Goal: Information Seeking & Learning: Learn about a topic

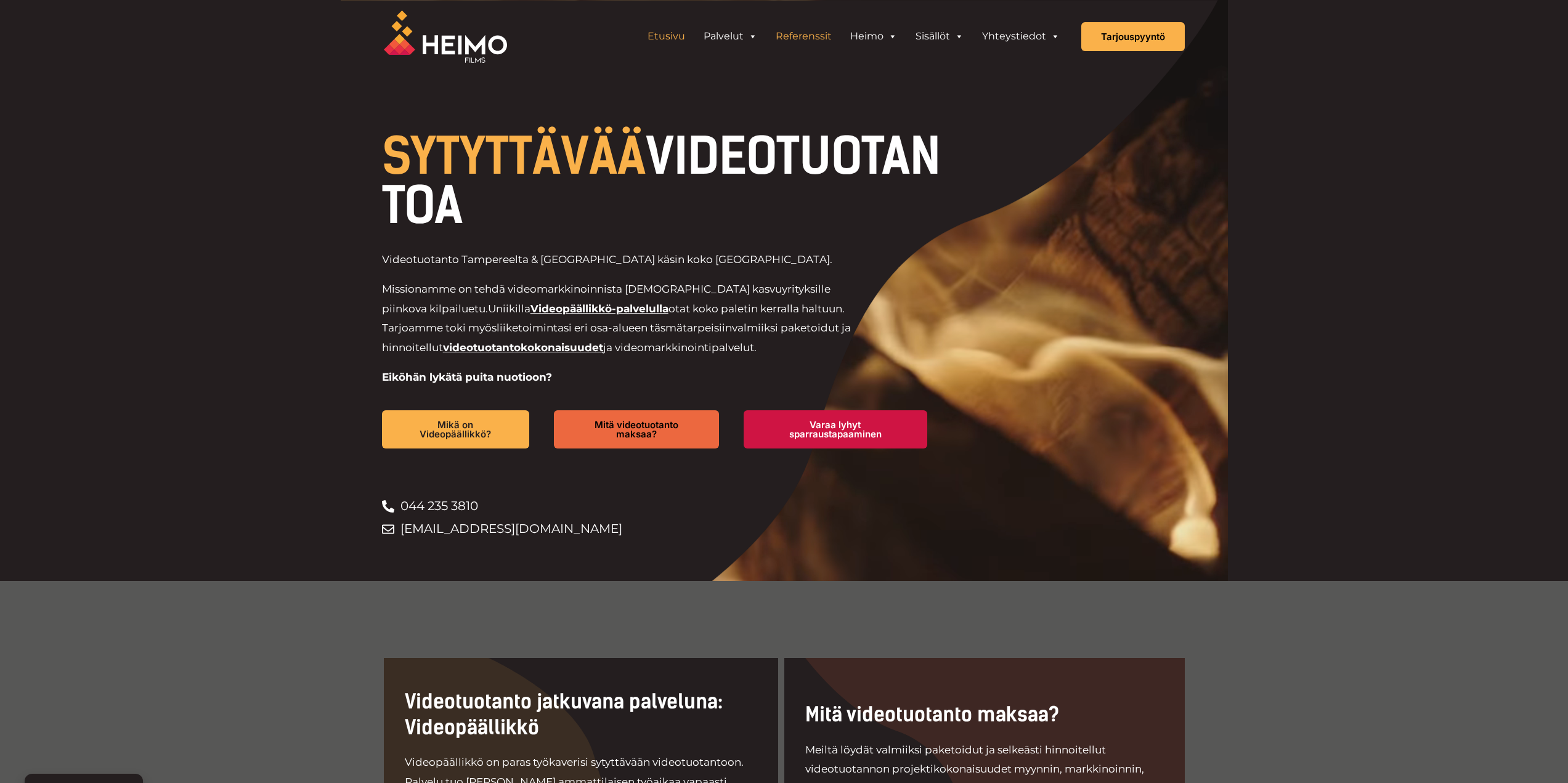
click at [809, 32] on link "Referenssit" at bounding box center [804, 36] width 75 height 25
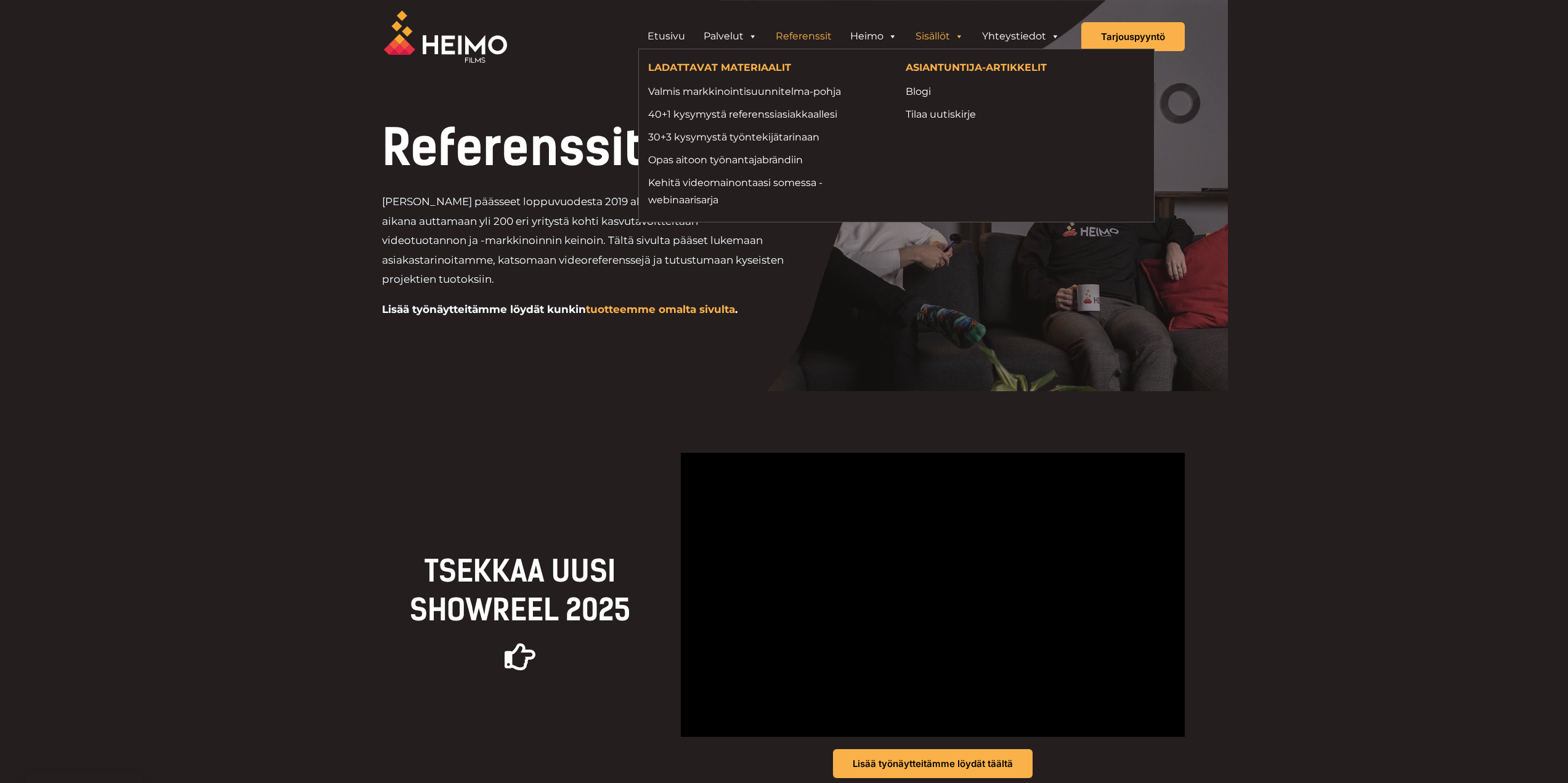
click at [943, 24] on link "Sisällöt" at bounding box center [940, 36] width 67 height 25
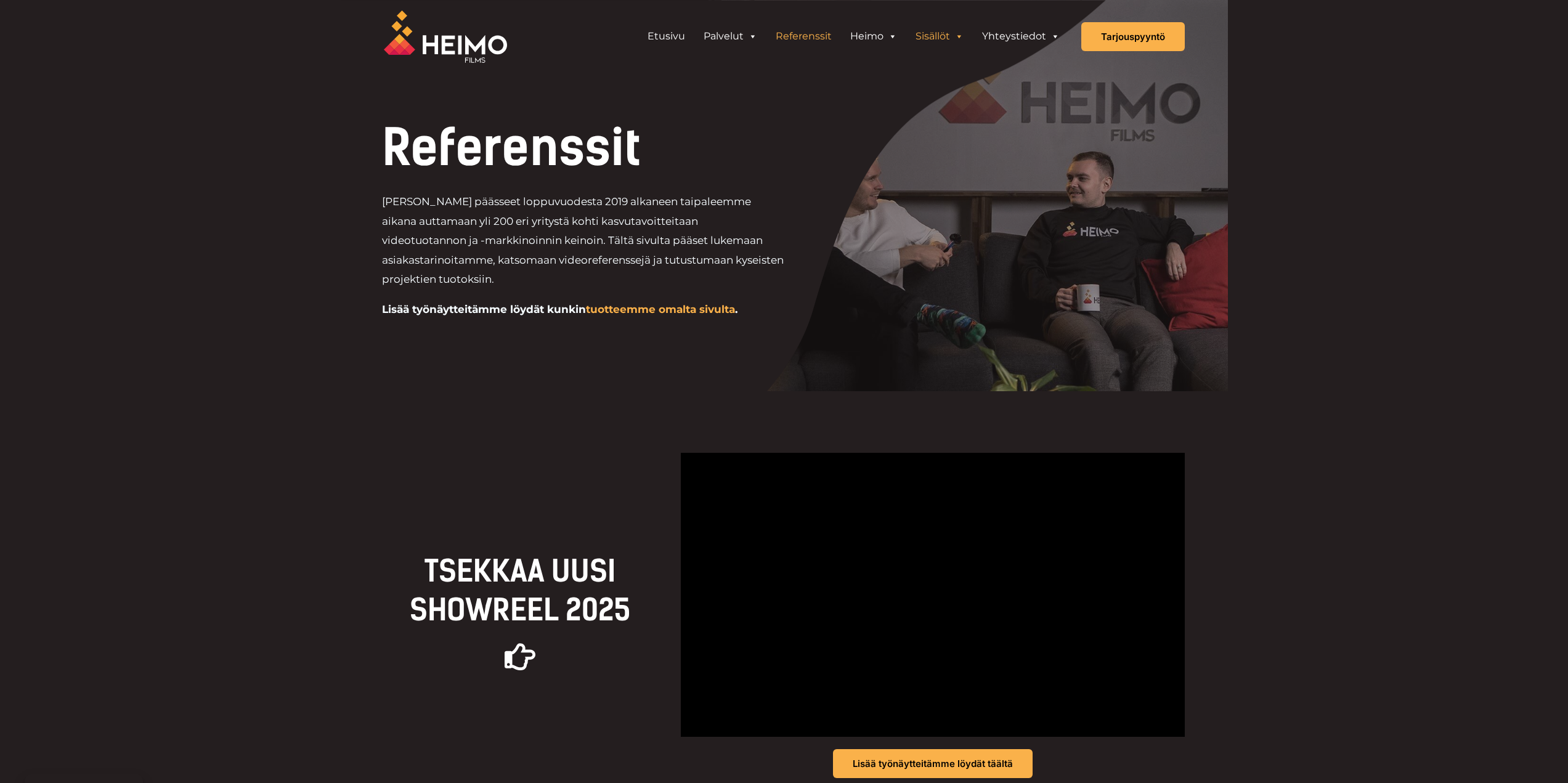
click at [932, 42] on link "Sisällöt" at bounding box center [940, 36] width 67 height 25
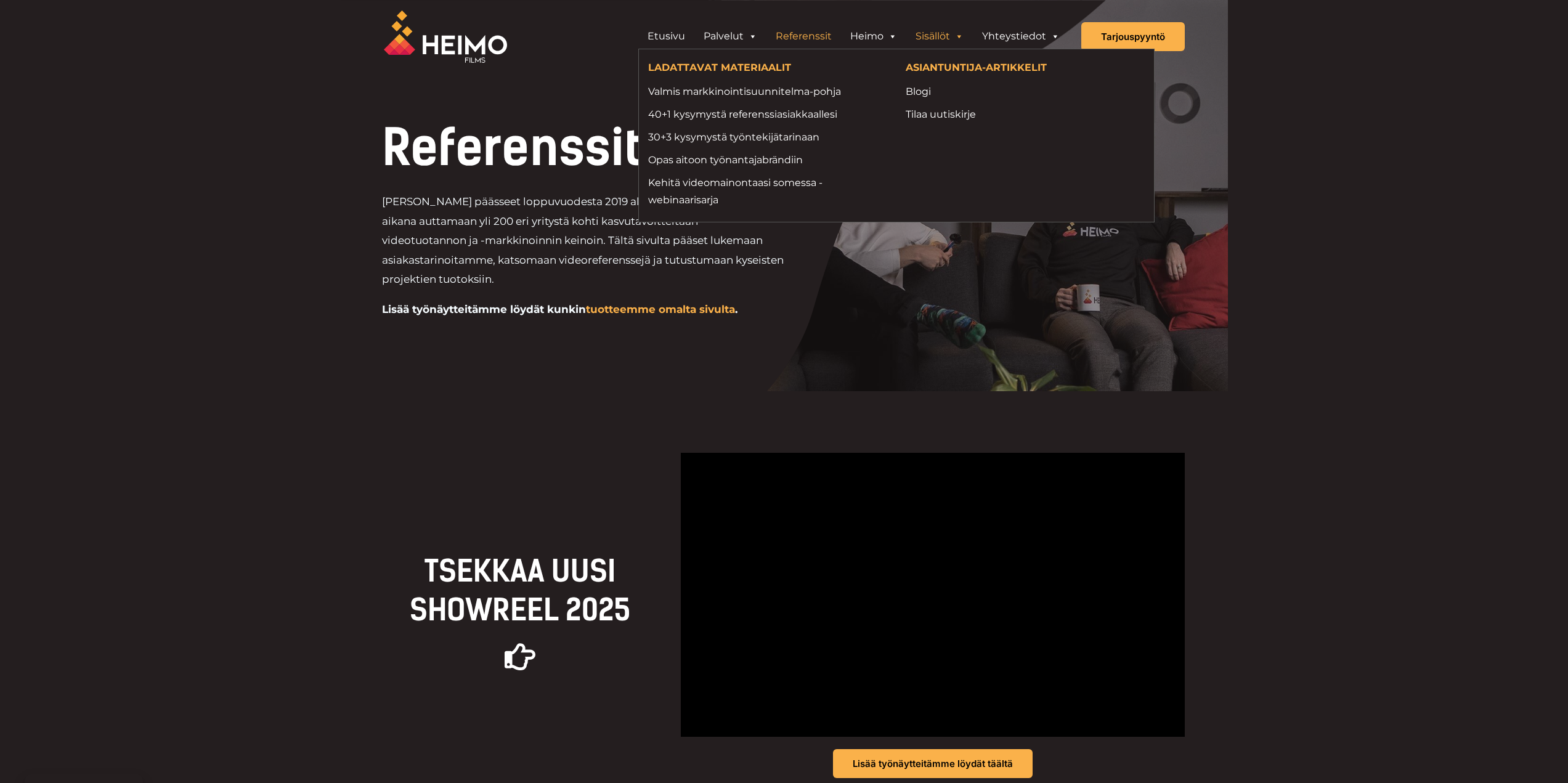
click at [947, 43] on link "Sisällöt" at bounding box center [940, 36] width 67 height 25
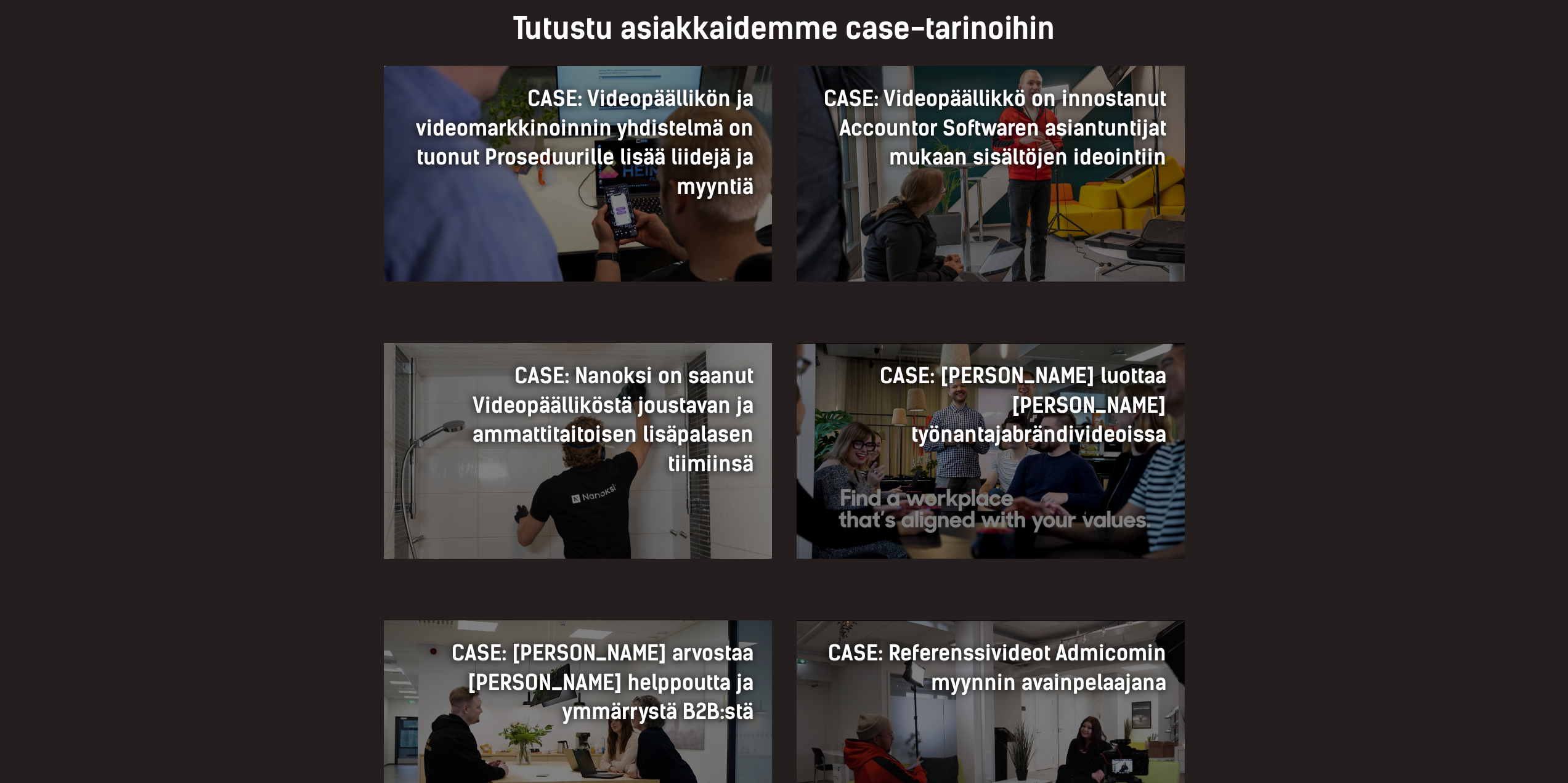
scroll to position [872, 0]
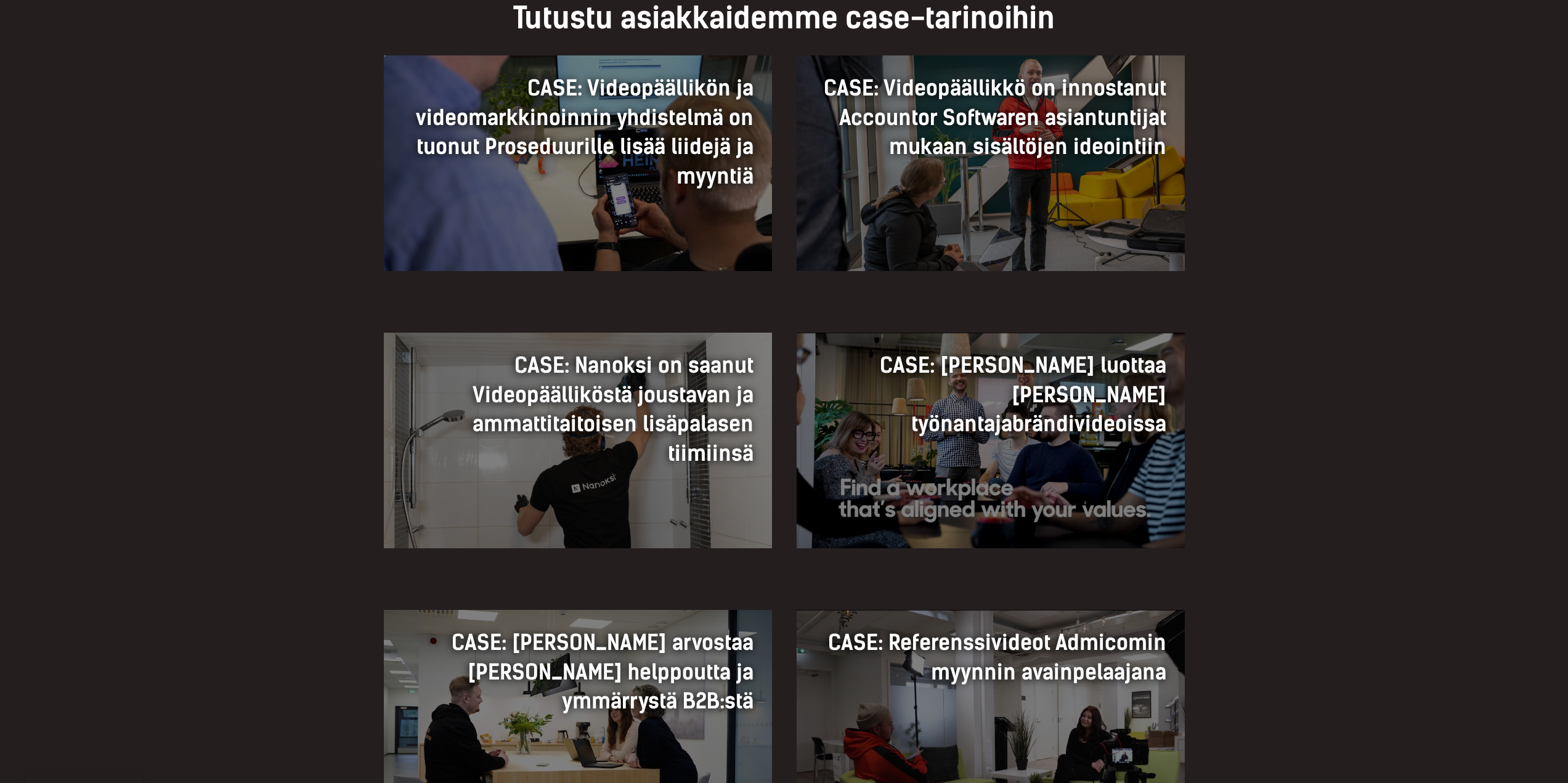
click at [1240, 460] on div "CASE: Nanoksi on saanut Videopäälliköstä joustavan ja ammattitaitoisen lisäpala…" at bounding box center [784, 456] width 1568 height 308
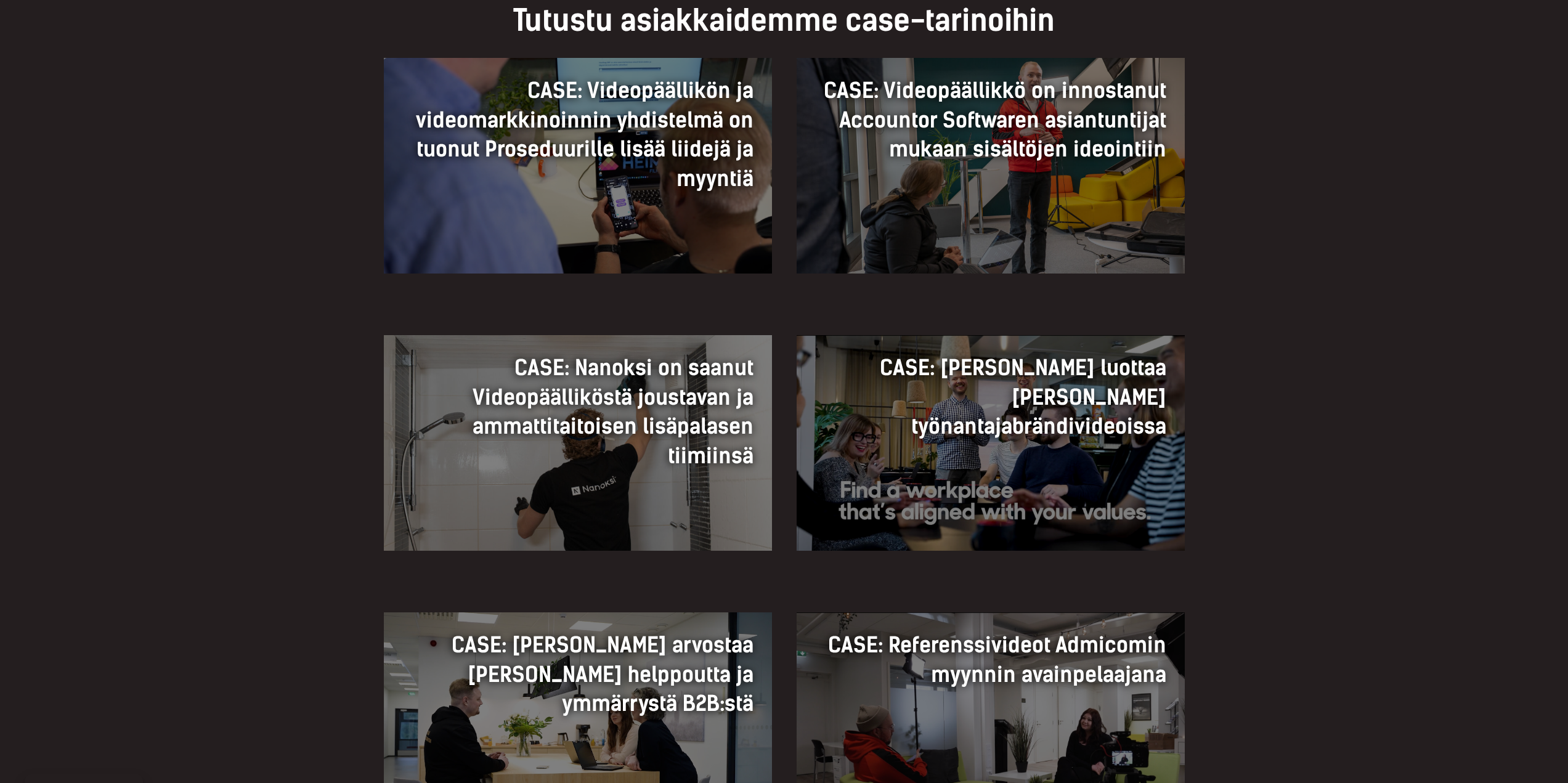
click at [1241, 445] on div "CASE: Nanoksi on saanut Videopäälliköstä joustavan ja ammattitaitoisen lisäpala…" at bounding box center [784, 458] width 1568 height 308
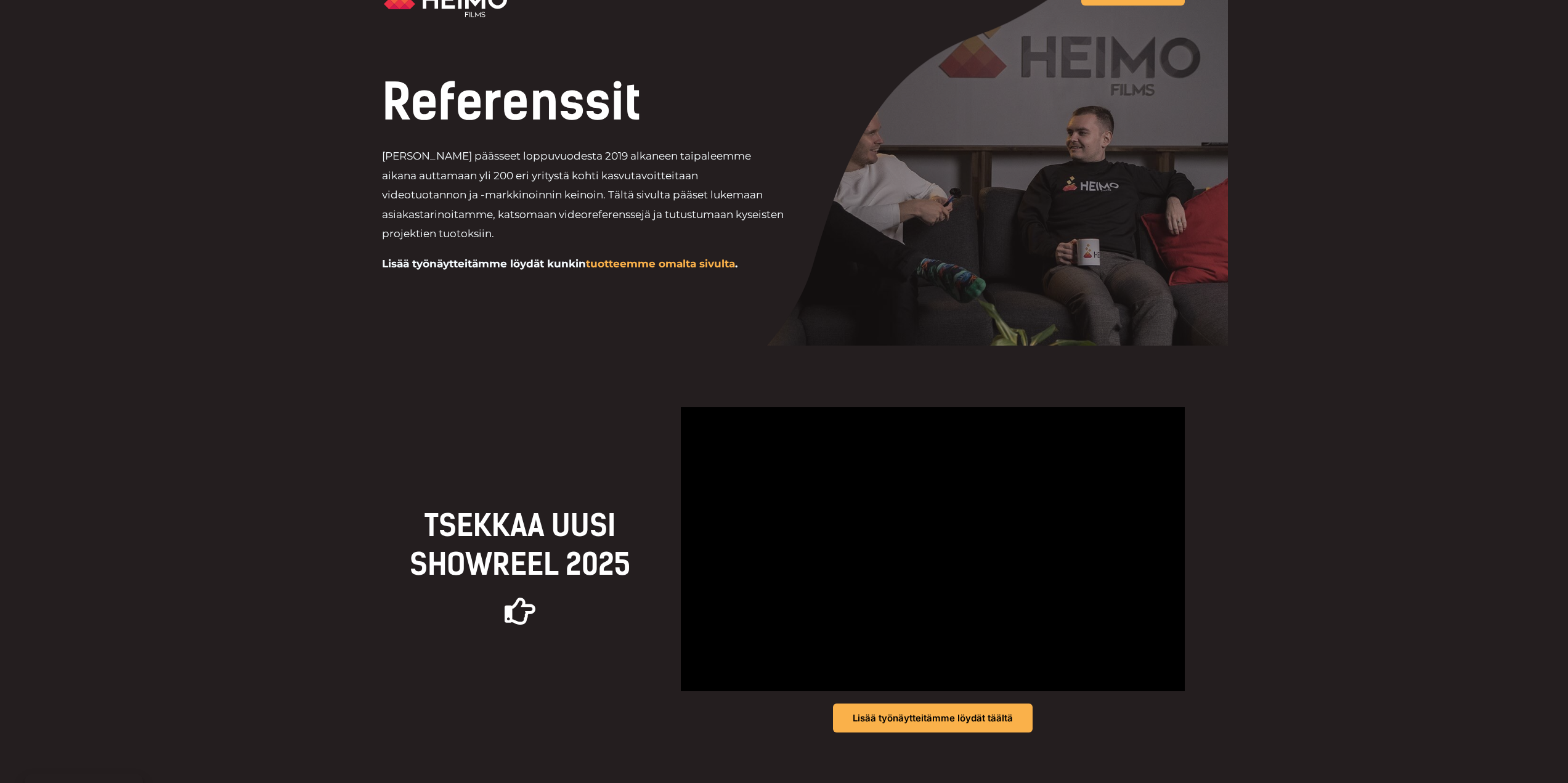
scroll to position [0, 0]
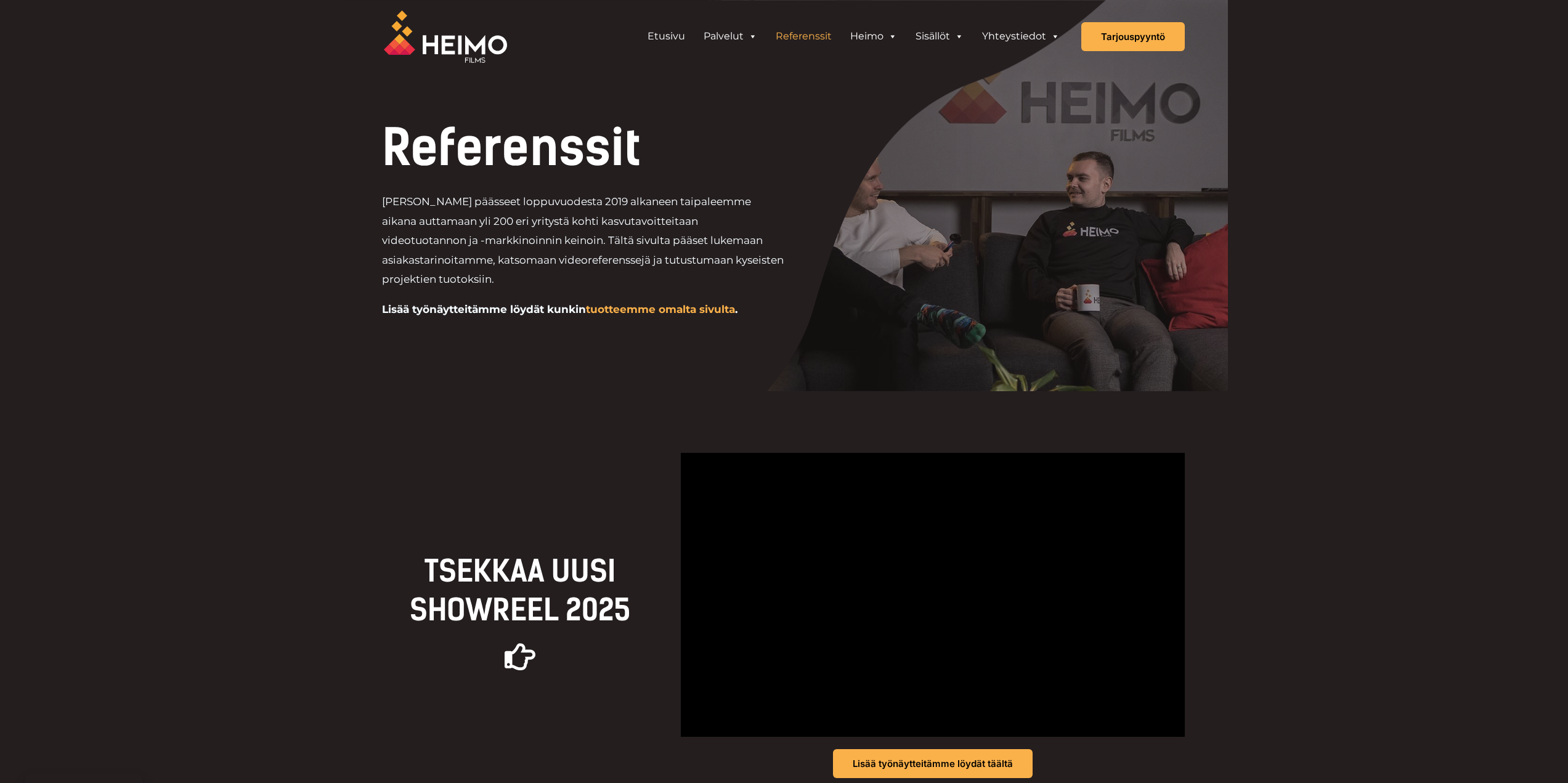
click at [590, 383] on div at bounding box center [784, 196] width 887 height 392
click at [519, 294] on div "Olemme päässeet loppuvuodesta 2019 alkaneen taipaleemme aikana auttamaan yli 20…" at bounding box center [625, 261] width 486 height 138
click at [671, 28] on link "Etusivu" at bounding box center [666, 36] width 56 height 25
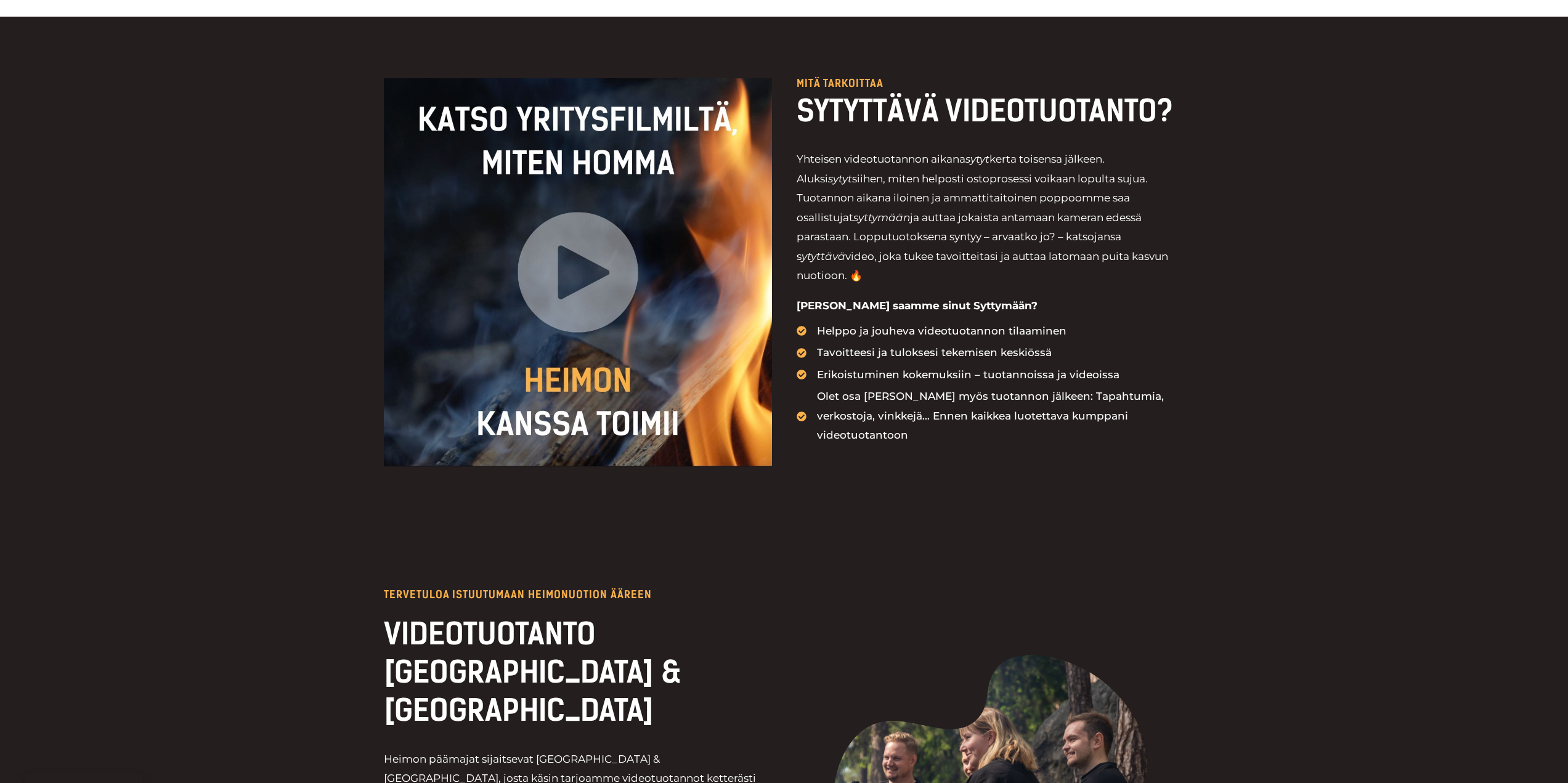
scroll to position [1430, 0]
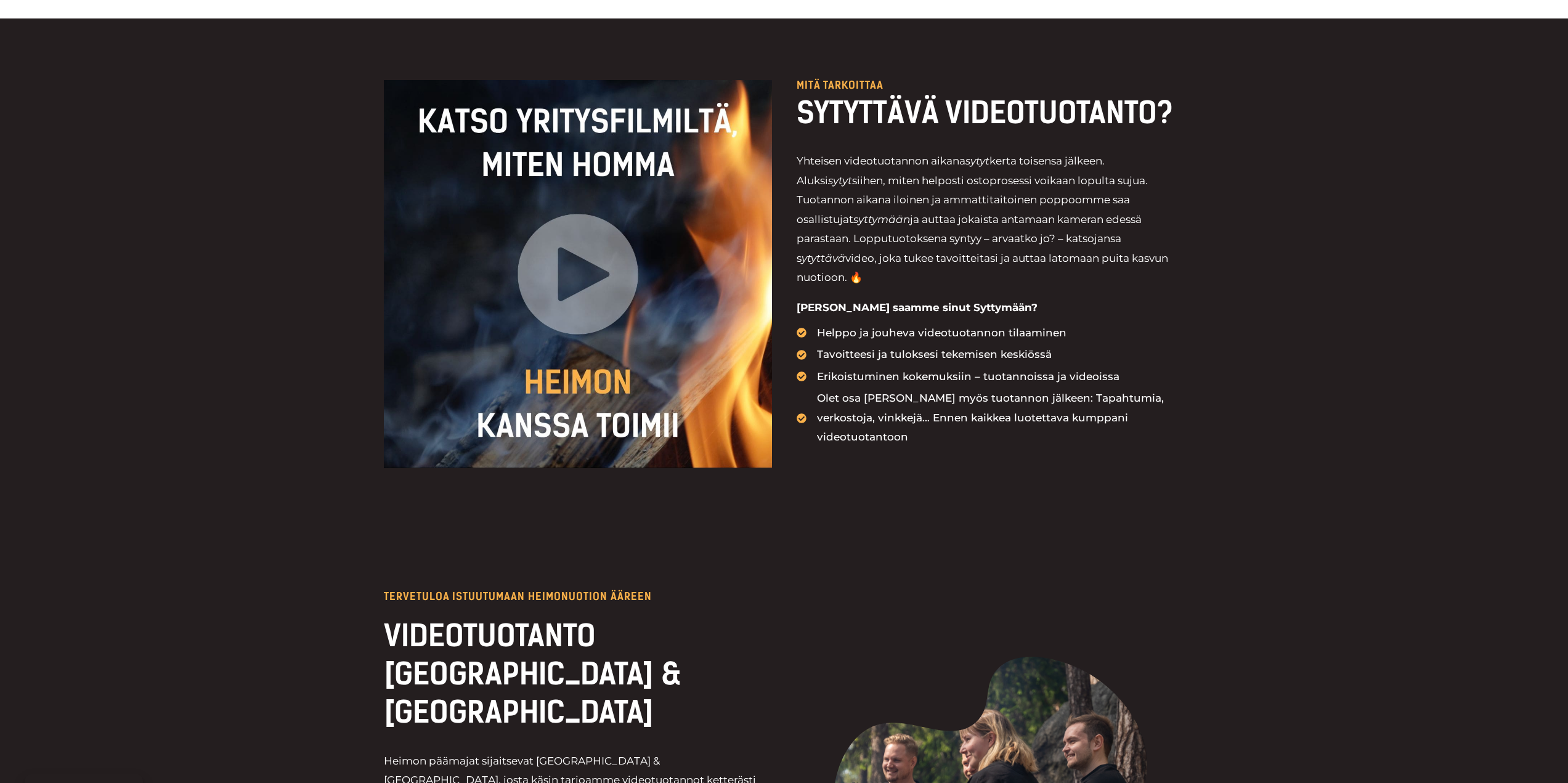
click at [257, 345] on div "Mitä tarkoittaa SYTYTTÄVÄ VIDEOTUOTANTO? Yhteisen videotuotannon aikana sytyt k…" at bounding box center [784, 274] width 1568 height 511
